Goal: Find specific page/section: Find specific page/section

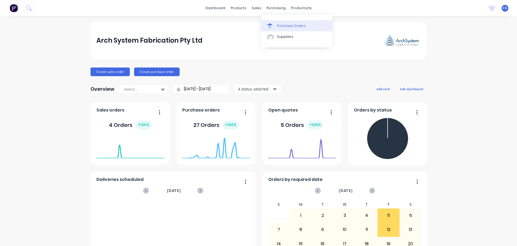
click at [284, 24] on div "Purchase Orders" at bounding box center [291, 25] width 29 height 5
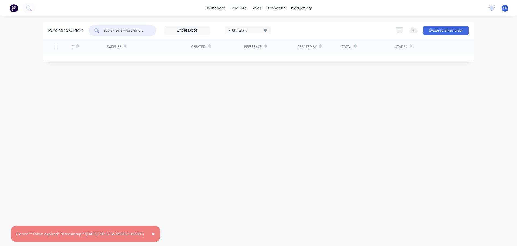
click at [120, 31] on input "text" at bounding box center [125, 30] width 45 height 5
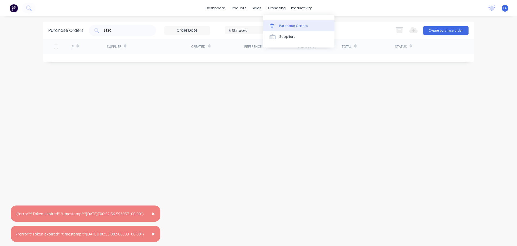
click at [287, 27] on div "Purchase Orders" at bounding box center [293, 25] width 29 height 5
click at [288, 26] on div "Purchase Orders" at bounding box center [293, 25] width 29 height 5
drag, startPoint x: 117, startPoint y: 31, endPoint x: 51, endPoint y: 18, distance: 66.7
click at [53, 30] on div "Purchase Orders 9130 5 Statuses 5 Statuses Export to Excel (XLSX) Create purcha…" at bounding box center [258, 31] width 431 height 18
type input "8976"
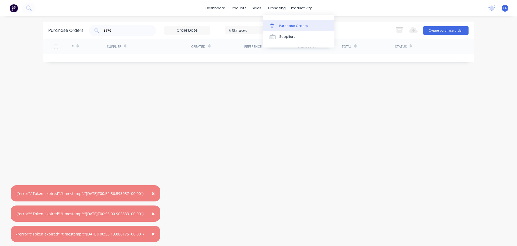
click at [288, 26] on div "Purchase Orders" at bounding box center [293, 25] width 29 height 5
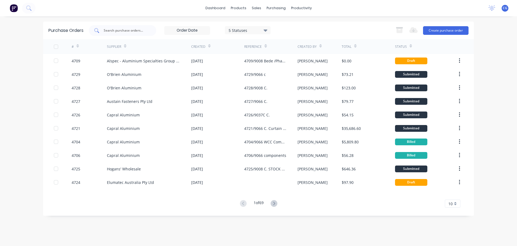
click at [116, 29] on input "text" at bounding box center [125, 30] width 45 height 5
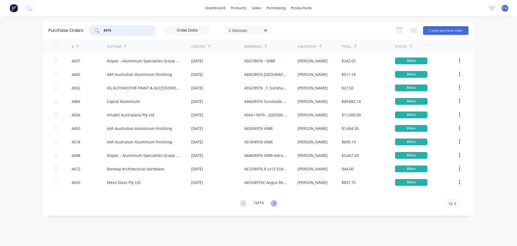
click at [277, 202] on icon at bounding box center [274, 203] width 7 height 7
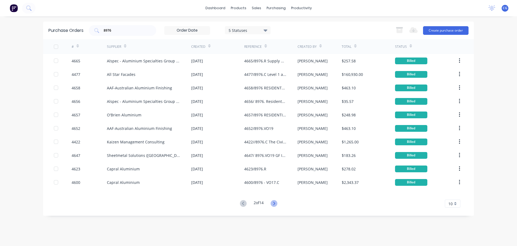
click at [275, 203] on icon at bounding box center [274, 203] width 7 height 7
click at [276, 202] on icon at bounding box center [274, 203] width 7 height 7
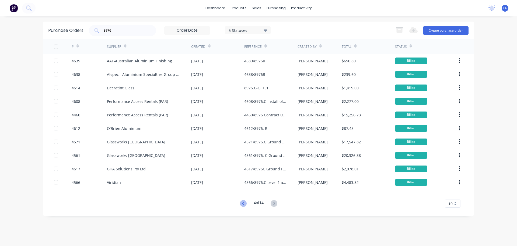
click at [242, 203] on icon at bounding box center [243, 202] width 2 height 3
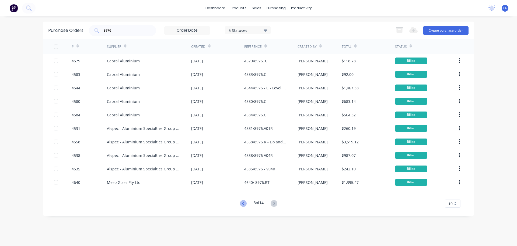
click at [241, 203] on icon at bounding box center [243, 203] width 7 height 7
click at [241, 204] on icon at bounding box center [243, 203] width 7 height 7
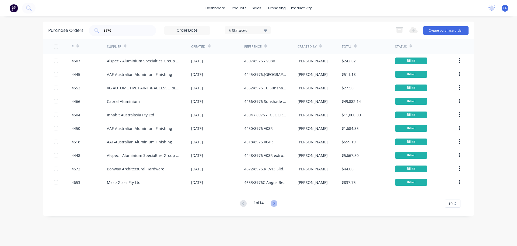
click at [275, 203] on icon at bounding box center [274, 203] width 7 height 7
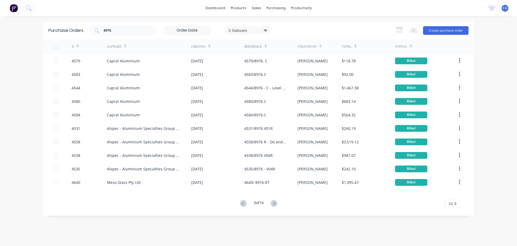
drag, startPoint x: 116, startPoint y: 31, endPoint x: 80, endPoint y: 30, distance: 36.1
click at [80, 30] on div "Purchase Orders 8976 5 Statuses 5 Statuses Export to Excel (XLSX) Create purcha…" at bounding box center [258, 31] width 431 height 18
type input "meso"
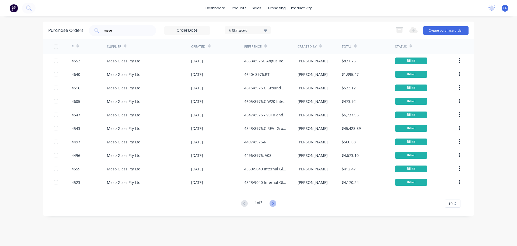
click at [276, 203] on icon at bounding box center [273, 203] width 7 height 7
click at [275, 202] on icon at bounding box center [273, 203] width 7 height 7
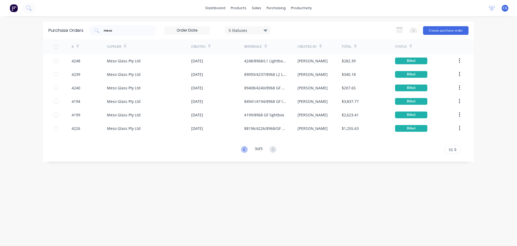
click at [244, 148] on icon at bounding box center [244, 149] width 7 height 7
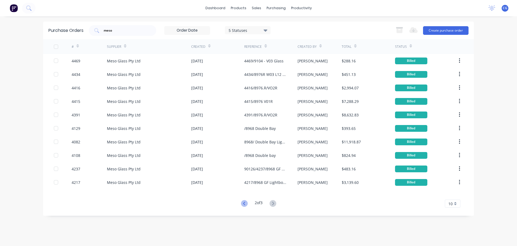
click at [243, 203] on icon at bounding box center [244, 202] width 2 height 3
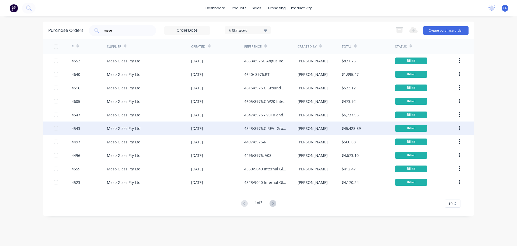
click at [116, 128] on div "Meso Glass Pty Ltd" at bounding box center [124, 128] width 34 height 6
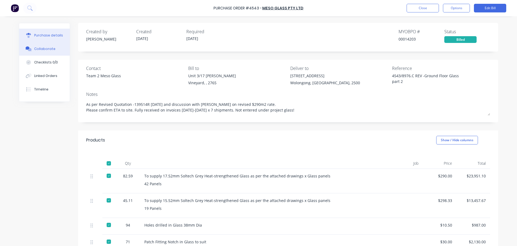
click at [47, 48] on div "Collaborate" at bounding box center [44, 48] width 21 height 5
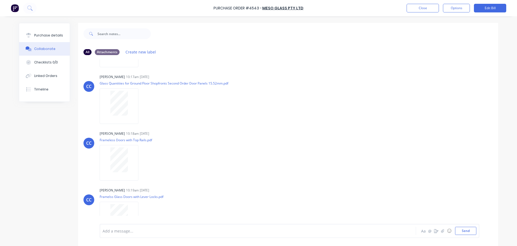
scroll to position [54, 0]
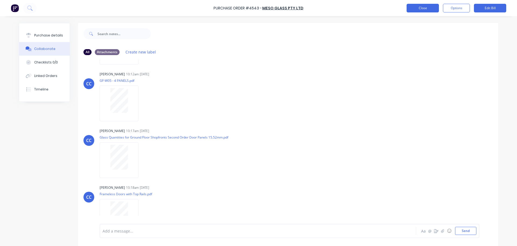
click at [417, 9] on button "Close" at bounding box center [423, 8] width 32 height 9
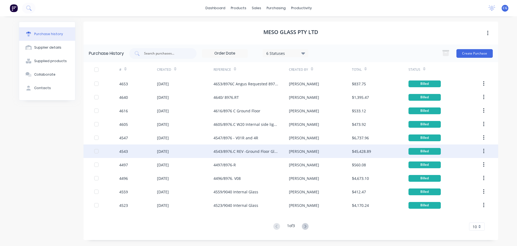
click at [225, 148] on div "4543/8976.C REV -Ground Floor Glass part 2" at bounding box center [246, 151] width 65 height 6
type textarea "x"
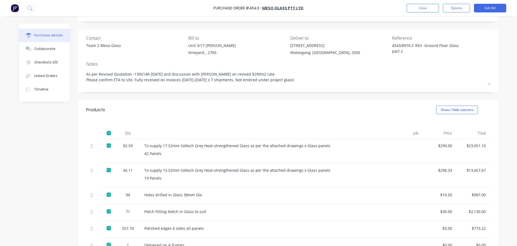
scroll to position [81, 0]
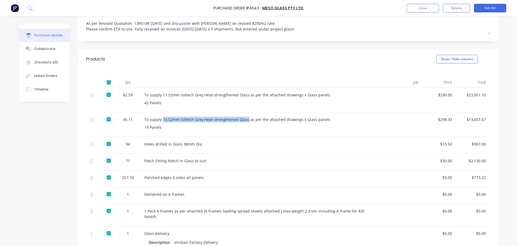
drag, startPoint x: 160, startPoint y: 120, endPoint x: 244, endPoint y: 120, distance: 83.5
click at [244, 120] on div "To supply 15.52mm Soltech Grey Heat-strengthened Glass as per the attached draw…" at bounding box center [261, 119] width 234 height 6
copy div "15.52mm Soltech Grey Heat-strengthened Glass"
drag, startPoint x: 142, startPoint y: 161, endPoint x: 203, endPoint y: 163, distance: 61.5
click at [203, 163] on div "Patch Fitting Notch in Glass to suit" at bounding box center [261, 161] width 243 height 17
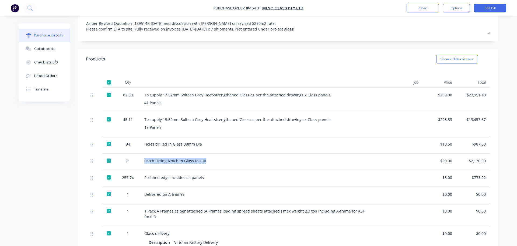
copy div "Patch Fitting Notch in Glass to suit"
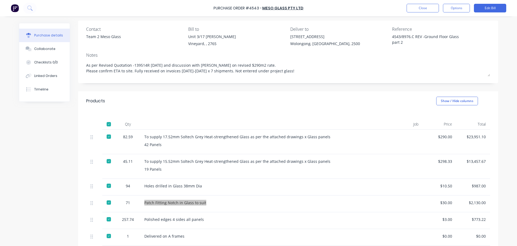
scroll to position [0, 0]
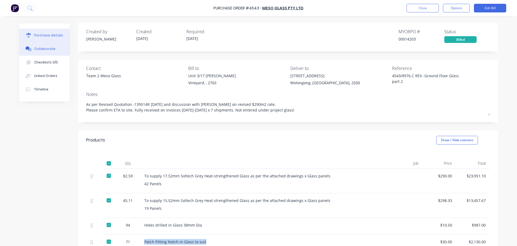
click at [38, 48] on div "Collaborate" at bounding box center [44, 48] width 21 height 5
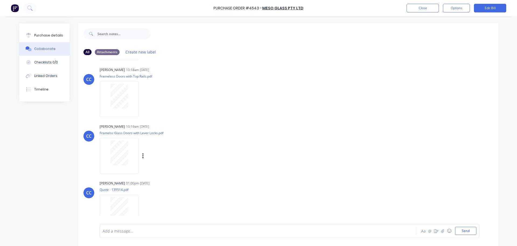
scroll to position [162, 0]
